Goal: Task Accomplishment & Management: Manage account settings

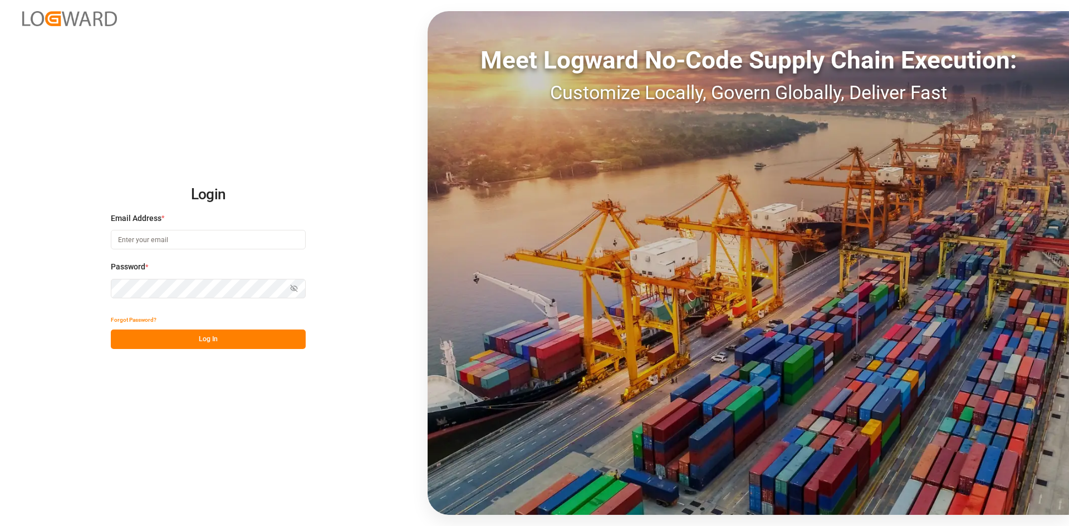
type input "[PERSON_NAME][EMAIL_ADDRESS][PERSON_NAME][DOMAIN_NAME]"
click at [259, 344] on button "Log In" at bounding box center [208, 339] width 195 height 19
